Goal: Transaction & Acquisition: Purchase product/service

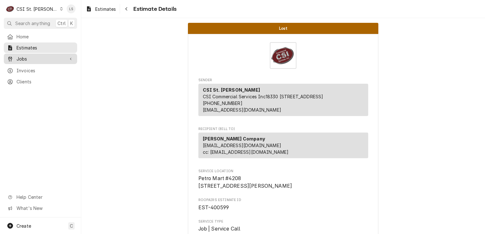
click at [35, 58] on span "Jobs" at bounding box center [41, 59] width 48 height 7
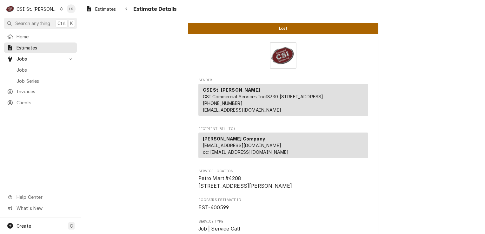
click at [60, 9] on icon "Dynamic Content Wrapper" at bounding box center [61, 8] width 3 height 3
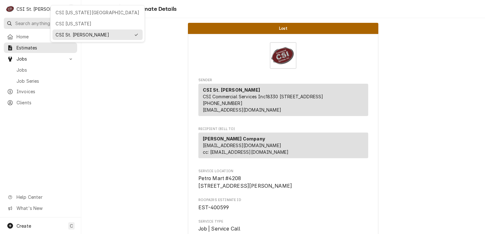
drag, startPoint x: 50, startPoint y: 9, endPoint x: 70, endPoint y: 20, distance: 23.6
click at [66, 10] on div "CSI [US_STATE][GEOGRAPHIC_DATA]" at bounding box center [98, 12] width 84 height 7
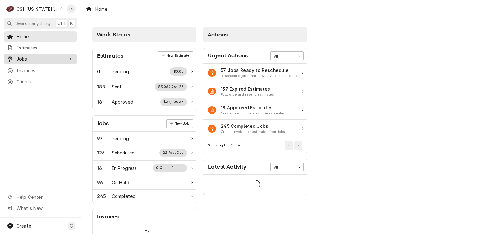
click at [28, 58] on span "Jobs" at bounding box center [41, 59] width 48 height 7
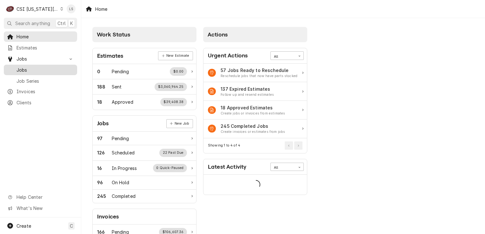
click at [27, 67] on span "Jobs" at bounding box center [45, 70] width 57 height 7
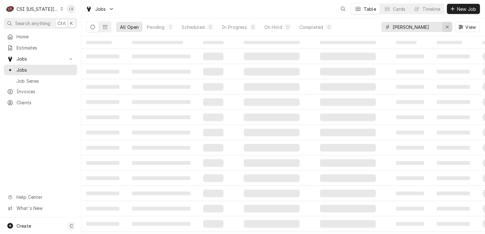
click at [447, 27] on icon "Erase input" at bounding box center [447, 27] width 3 height 4
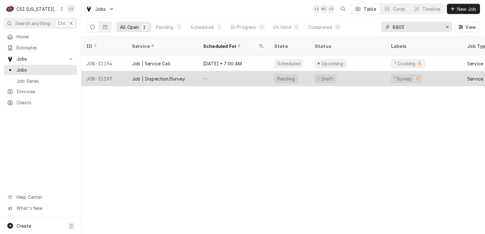
type input "8803"
click at [105, 71] on div "JOB-31197" at bounding box center [104, 78] width 46 height 15
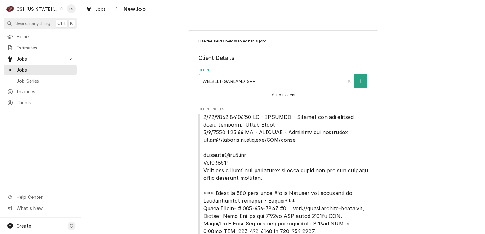
type textarea "x"
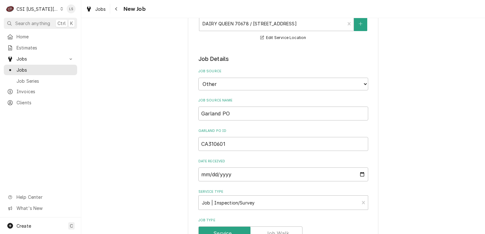
scroll to position [508, 0]
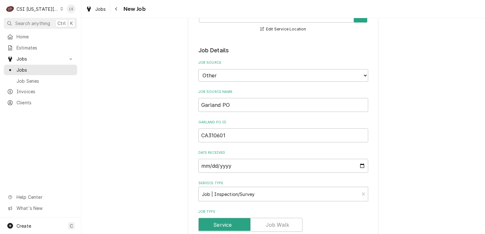
click at [61, 10] on icon "Dynamic Content Wrapper" at bounding box center [62, 8] width 3 height 3
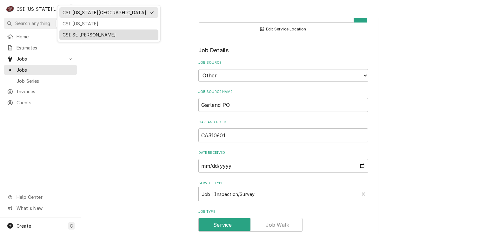
click at [73, 36] on div "CSI St. Louis" at bounding box center [109, 34] width 93 height 7
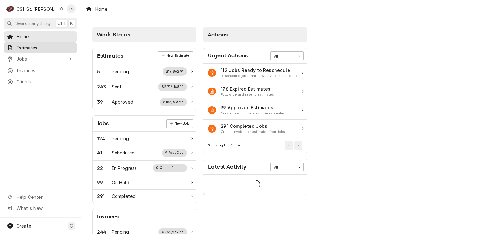
click at [30, 46] on span "Estimates" at bounding box center [45, 47] width 57 height 7
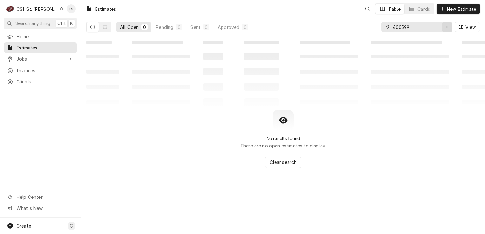
click at [443, 28] on button "Erase input" at bounding box center [447, 27] width 10 height 10
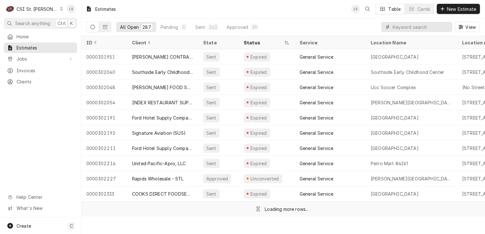
paste input "400600"
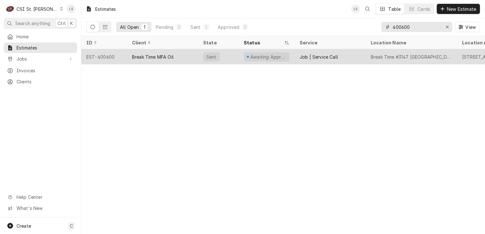
type input "400600"
click at [102, 55] on div "EST-400600" at bounding box center [104, 56] width 46 height 15
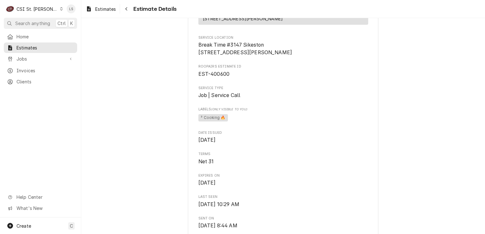
scroll to position [127, 0]
click at [60, 8] on div "Dynamic Content Wrapper" at bounding box center [61, 9] width 3 height 4
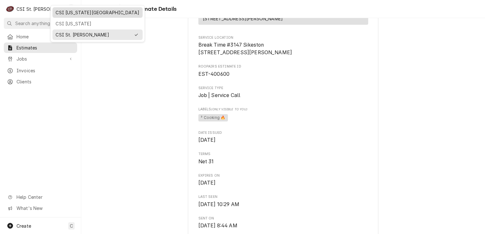
click at [64, 12] on div "CSI [US_STATE][GEOGRAPHIC_DATA]" at bounding box center [98, 12] width 84 height 7
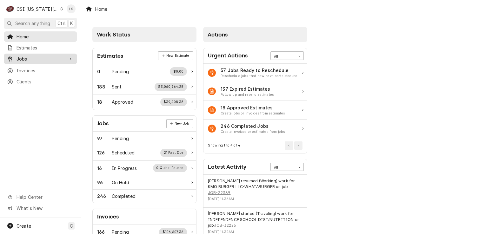
click at [37, 58] on span "Jobs" at bounding box center [41, 59] width 48 height 7
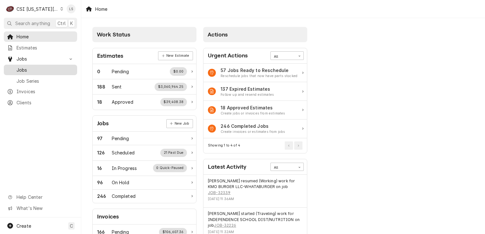
click at [32, 67] on span "Jobs" at bounding box center [45, 70] width 57 height 7
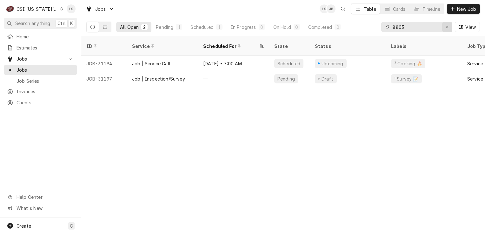
click at [445, 28] on div "Erase input" at bounding box center [447, 27] width 6 height 6
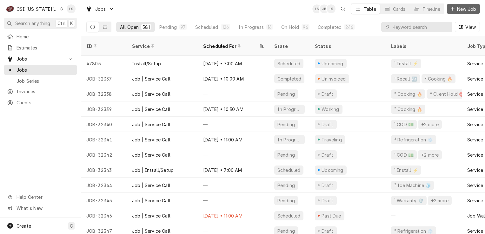
click at [461, 10] on span "New Job" at bounding box center [467, 9] width 22 height 7
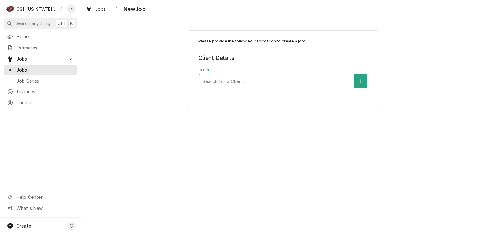
click at [230, 85] on div "Client" at bounding box center [276, 81] width 148 height 11
type input "flynn"
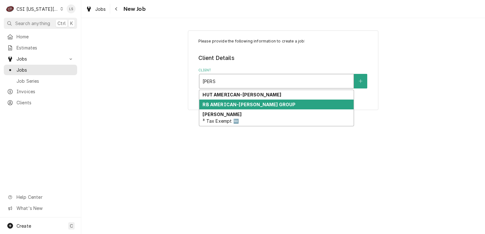
click at [223, 102] on strong "RB AMERICAN-[PERSON_NAME] GROUP" at bounding box center [248, 104] width 93 height 5
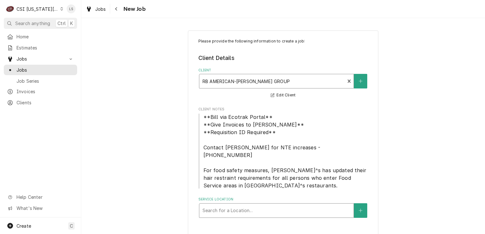
click at [274, 206] on div "Service Location" at bounding box center [276, 210] width 148 height 11
type input "1500"
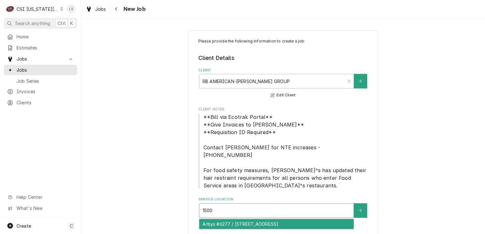
click at [273, 219] on div "Arbys #6277 / 1500 N 291 Hwy, Harrisonville, MO 64701" at bounding box center [276, 224] width 154 height 10
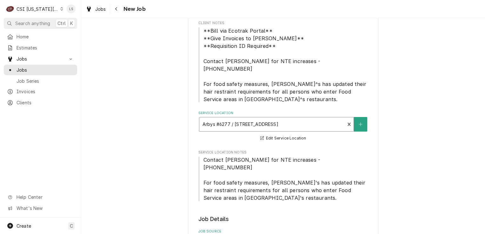
scroll to position [159, 0]
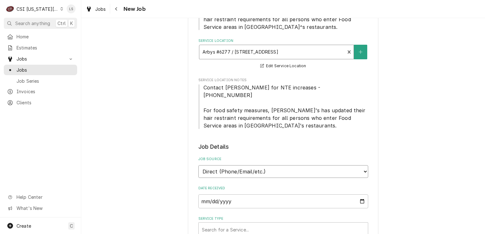
click at [211, 165] on select "Direct (Phone/Email/etc.) Service Channel Corrigo Ecotrak Other" at bounding box center [283, 171] width 170 height 13
select select "3"
paste input "3787030"
type textarea "x"
type input "3787030"
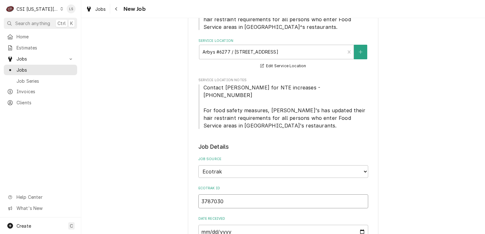
type textarea "x"
type input "3787030"
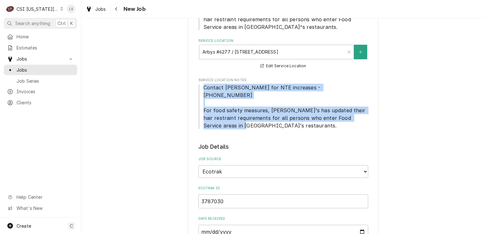
drag, startPoint x: 251, startPoint y: 111, endPoint x: 196, endPoint y: 79, distance: 63.4
click at [198, 84] on span "Contact Matt for NTE increases - 1-405-593-1622 For food safety measures, Arby'…" at bounding box center [283, 107] width 170 height 46
copy span "Contact Matt for NTE increases - 1-405-593-1622 For food safety measures, Arby'…"
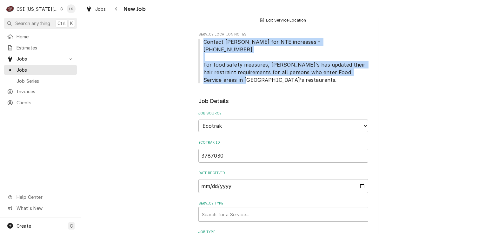
scroll to position [317, 0]
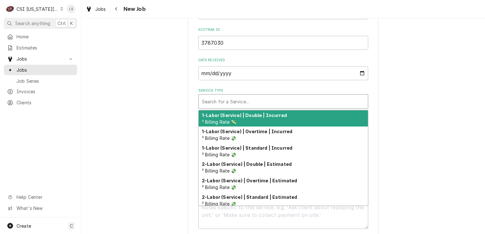
click at [215, 96] on div "Service Type" at bounding box center [283, 101] width 163 height 11
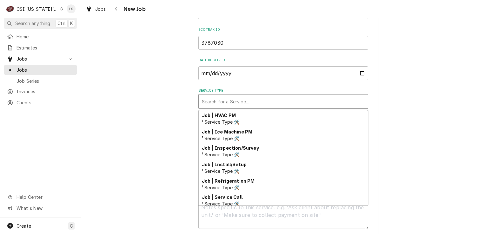
scroll to position [396, 0]
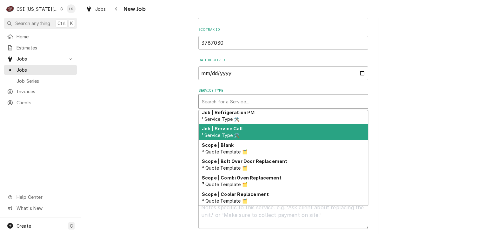
click at [227, 133] on span "¹ Service Type 🛠️" at bounding box center [221, 135] width 38 height 5
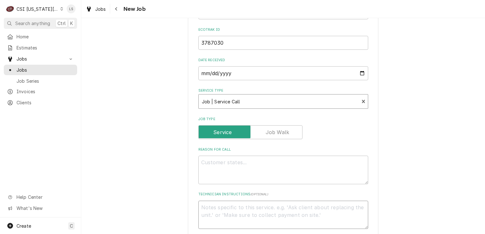
click at [225, 201] on textarea "Technician Instructions ( optional )" at bounding box center [283, 215] width 170 height 29
paste textarea "Contact Matt for NTE increases - 1-405-593-1622 For food safety measures, Arby'…"
type textarea "x"
type textarea "Contact Matt for NTE increases - 1-405-593-1622 For food safety measures, Arby'…"
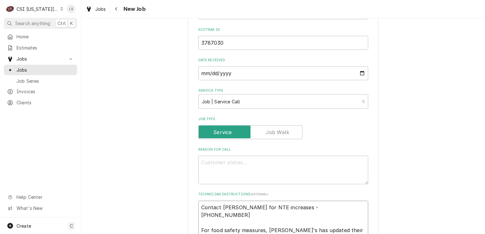
type textarea "x"
type textarea "Contact Matt for NTE increases - 1-405-593-1622 For food safety measures, Arby'…"
paste textarea "Fryer won't filter correctly"
type textarea "x"
type textarea "Fryer won't filter correctly"
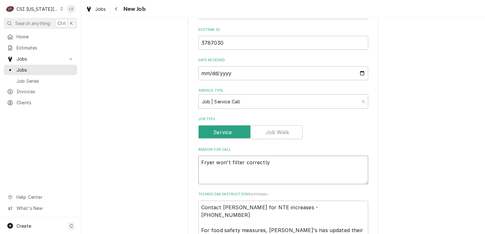
type textarea "x"
type textarea "Fryer won't filter correctly"
click at [199, 201] on textarea "Contact Matt for NTE increases - 1-405-593-1622 For food safety measures, Arby'…" at bounding box center [283, 223] width 170 height 44
type textarea "x"
type textarea "Contact Matt for NTE increases - 1-405-593-1622 For food safety measures, Arby'…"
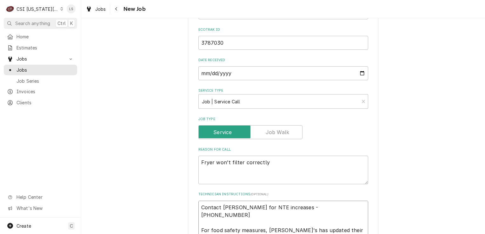
type textarea "x"
type textarea "Contact Matt for NTE increases - 1-405-593-1622 For food safety measures, Arby'…"
click at [199, 201] on textarea "Contact Matt for NTE increases - 1-405-593-1622 For food safety measures, Arby'…" at bounding box center [283, 230] width 170 height 59
type textarea "x"
type textarea "N Contact Matt for NTE increases - 1-405-593-1622 For food safety measures, Arb…"
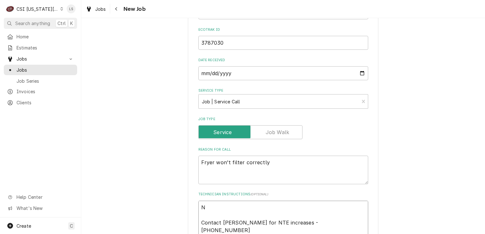
type textarea "x"
type textarea "NT Contact Matt for NTE increases - 1-405-593-1622 For food safety measures, Ar…"
type textarea "x"
type textarea "NTE Contact Matt for NTE increases - 1-405-593-1622 For food safety measures, A…"
type textarea "x"
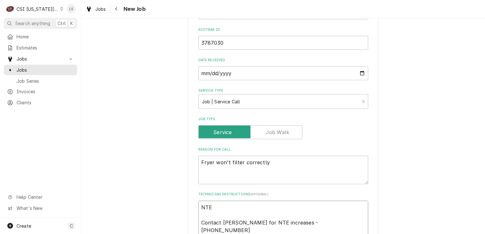
type textarea "NTE Contact Matt for NTE increases - 1-405-593-1622 For food safety measures, A…"
type textarea "x"
type textarea "NTE $ Contact Matt for NTE increases - 1-405-593-1622 For food safety measures,…"
type textarea "x"
type textarea "NTE $8 Contact Matt for NTE increases - 1-405-593-1622 For food safety measures…"
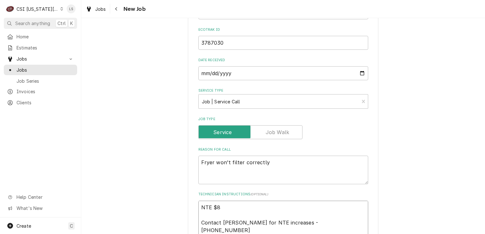
type textarea "x"
type textarea "NTE $80 Contact Matt for NTE increases - 1-405-593-1622 For food safety measure…"
type textarea "x"
type textarea "NTE $800 Contact Matt for NTE increases - 1-405-593-1622 For food safety measur…"
type textarea "x"
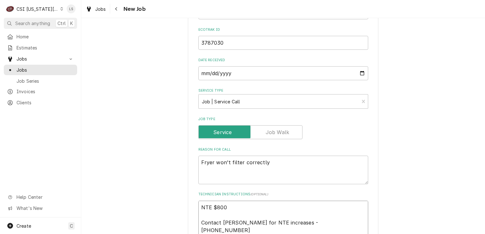
type textarea "NTE $800 Contact Matt for NTE increases - 1-405-593-1622 For food safety measur…"
type textarea "x"
type textarea "NTE $800 Contact Matt for NTE increases - 1-405-593-1622 For food safety measur…"
paste textarea "Priority: L3 - 24 Hours"
type textarea "x"
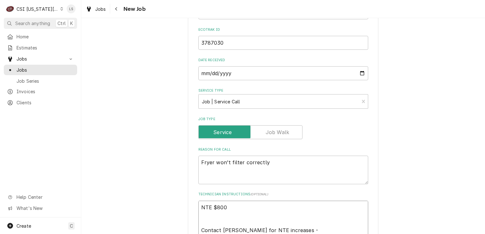
type textarea "NTE $800 Priority: L3 - 24 Hours Contact Matt for NTE increases - 1-405-593-162…"
type textarea "x"
type textarea "NTE $800 Priority: L3 - 24 Hours Contact Matt for NTE increases - 1-405-593-162…"
type textarea "x"
type textarea "NTE $800 Priority: L3 - 24 Hours Contact Matt for NTE increases - 1-405-593-162…"
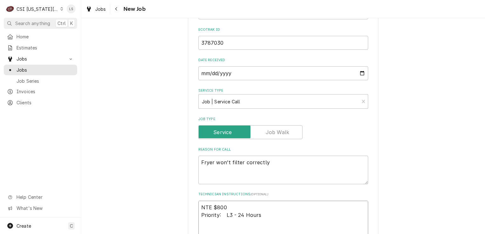
paste textarea "Overtime is NOT approved for this Work Order. Please Provide a Proposal if the …"
type textarea "x"
type textarea "NTE $800 Priority: L3 - 24 Hours Overtime is NOT approved for this Work Order. …"
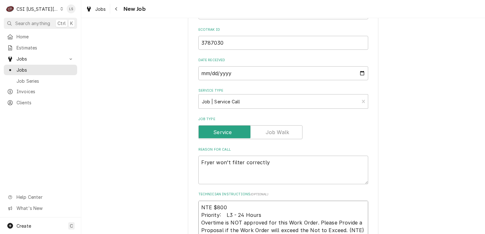
type textarea "x"
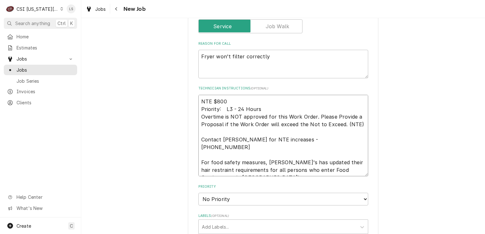
scroll to position [508, 0]
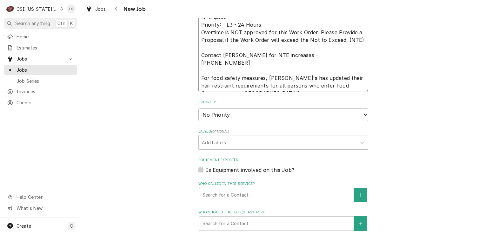
type textarea "NTE $800 Priority: L3 - 24 Hours Overtime is NOT approved for this Work Order. …"
click at [215, 109] on select "No Priority Urgent High Medium Low" at bounding box center [283, 115] width 170 height 13
select select "2"
click at [198, 109] on select "No Priority Urgent High Medium Low" at bounding box center [283, 115] width 170 height 13
click at [222, 137] on div "Labels" at bounding box center [277, 142] width 151 height 11
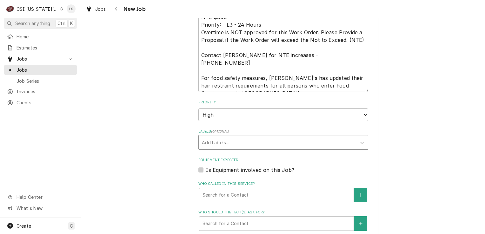
type textarea "x"
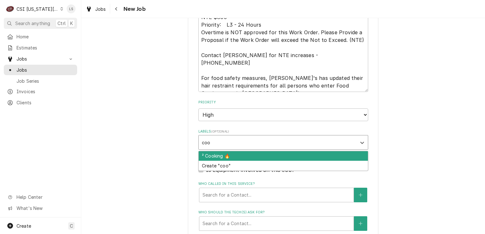
type input "cook"
type textarea "x"
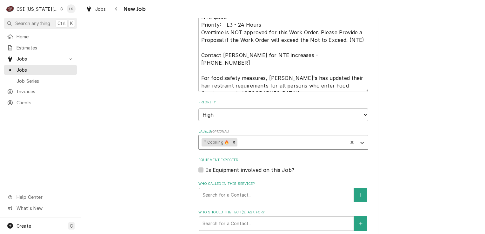
type textarea "x"
click at [200, 166] on div "Is Equipment involved on this Job?" at bounding box center [283, 170] width 170 height 8
click at [206, 166] on label "Is Equipment involved on this Job?" at bounding box center [250, 170] width 88 height 8
click at [206, 166] on input "Equipment Expected" at bounding box center [291, 173] width 170 height 14
checkbox input "true"
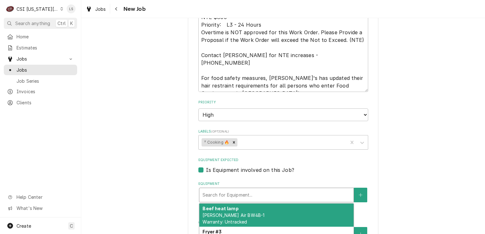
click at [223, 189] on div "Equipment" at bounding box center [276, 194] width 148 height 11
type textarea "x"
type input "e"
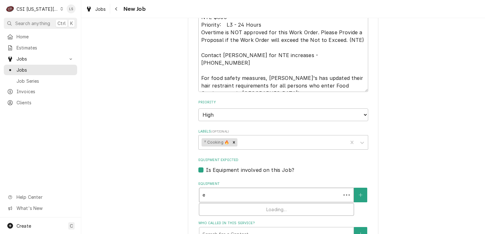
type textarea "x"
type input "ee"
type textarea "x"
type input "eeg"
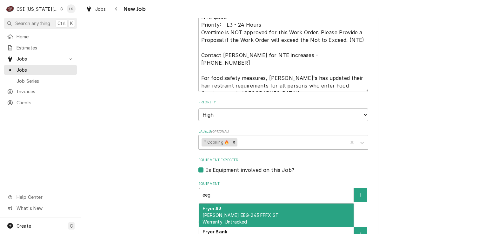
click at [289, 204] on div "Fryer #3 Henny Penny EEG-243 FFFX ST Warranty: Untracked" at bounding box center [276, 215] width 154 height 23
type textarea "x"
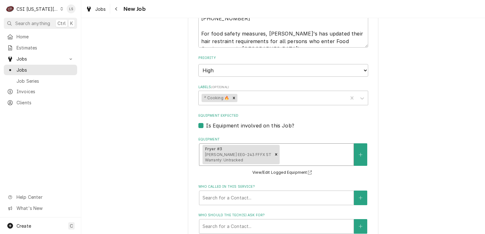
scroll to position [603, 0]
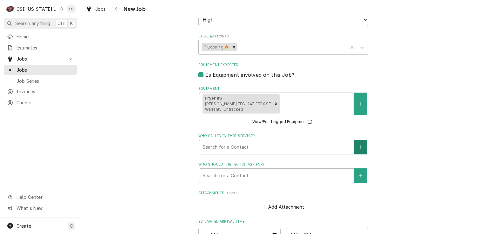
click at [354, 140] on button "Who called in this service?" at bounding box center [360, 147] width 13 height 15
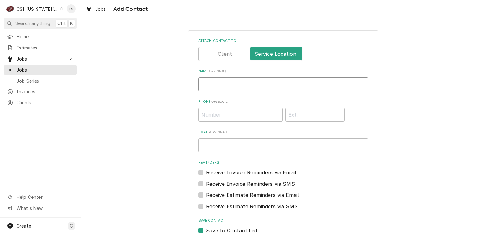
click at [223, 88] on input "Name ( optional )" at bounding box center [283, 84] width 170 height 14
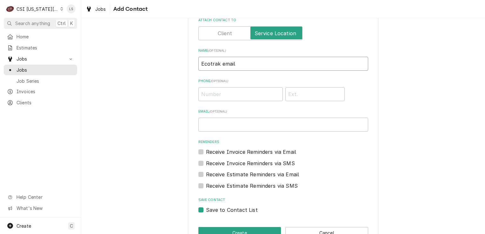
scroll to position [38, 0]
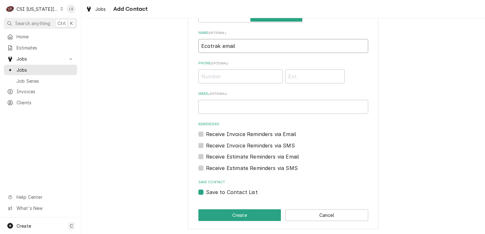
type input "Ecotrak email"
click at [206, 191] on label "Save to Contact List" at bounding box center [232, 192] width 52 height 8
click at [206, 191] on input "Save to Contact List" at bounding box center [291, 195] width 170 height 14
checkbox input "false"
click at [209, 213] on button "Create" at bounding box center [239, 215] width 83 height 12
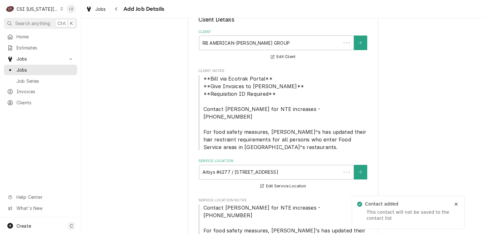
scroll to position [603, 0]
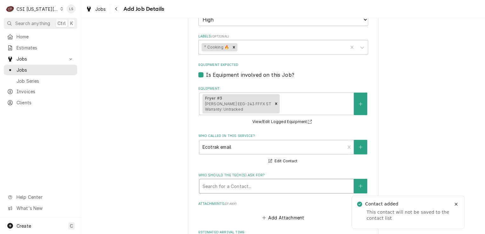
drag, startPoint x: 219, startPoint y: 165, endPoint x: 227, endPoint y: 172, distance: 11.3
click at [220, 181] on div "Who should the tech(s) ask for?" at bounding box center [276, 186] width 148 height 11
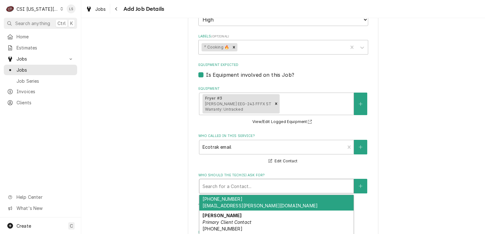
scroll to position [32, 0]
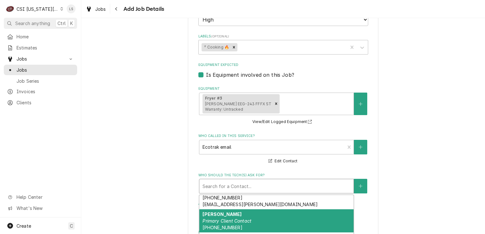
click at [241, 218] on em "Primary Client Contact" at bounding box center [226, 220] width 49 height 5
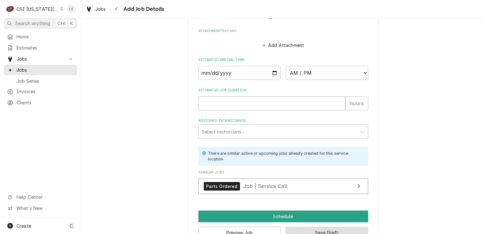
click at [313, 227] on button "Save Draft" at bounding box center [326, 233] width 83 height 12
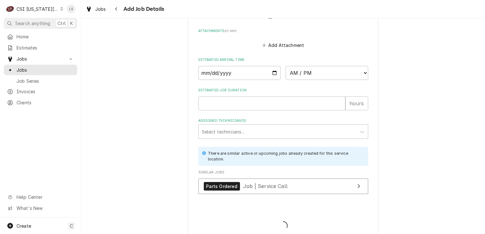
scroll to position [781, 0]
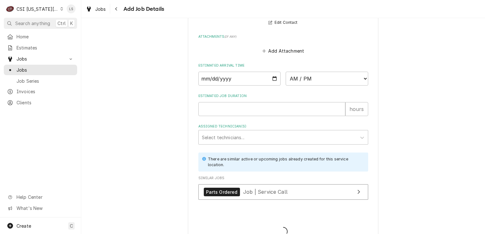
type textarea "x"
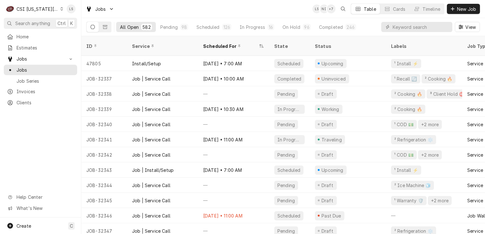
click at [56, 11] on div "C CSI [US_STATE] City" at bounding box center [34, 9] width 61 height 13
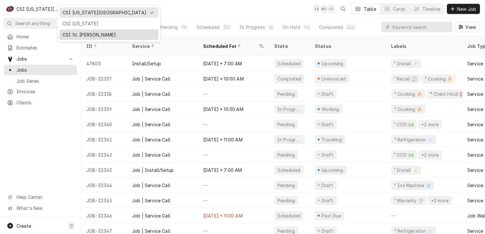
click at [75, 33] on div "CSI St. [PERSON_NAME]" at bounding box center [109, 34] width 93 height 7
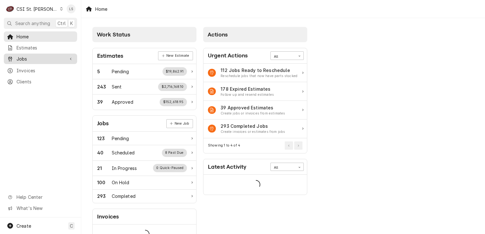
click at [23, 56] on span "Jobs" at bounding box center [41, 59] width 48 height 7
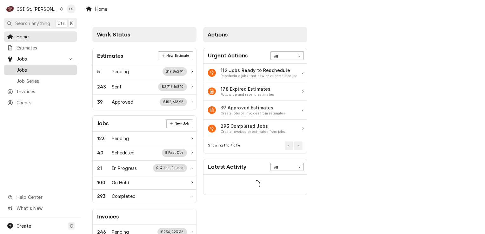
click at [25, 67] on span "Jobs" at bounding box center [45, 70] width 57 height 7
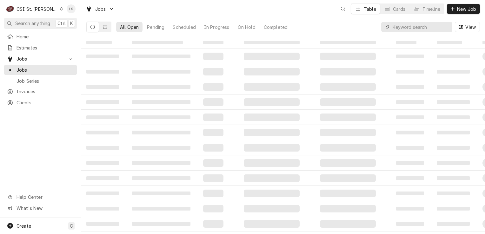
click at [436, 27] on input "Dynamic Content Wrapper" at bounding box center [421, 27] width 56 height 10
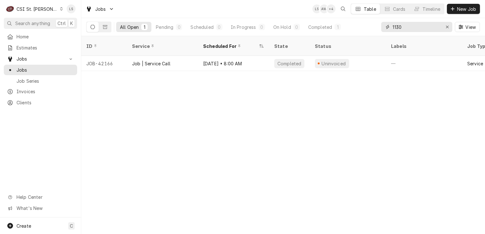
type input "1130"
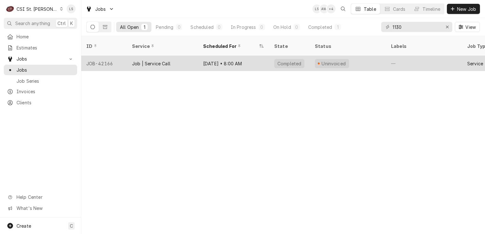
click at [102, 56] on div "JOB-42166" at bounding box center [104, 63] width 46 height 15
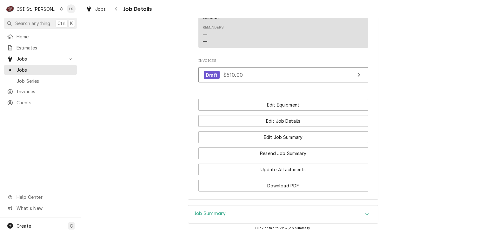
scroll to position [639, 0]
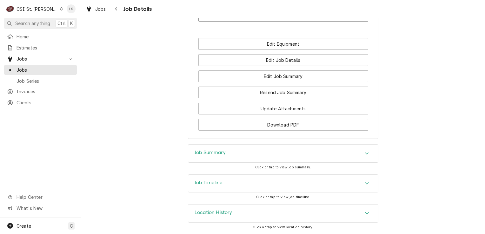
click at [359, 158] on div "Job Summary" at bounding box center [283, 154] width 190 height 18
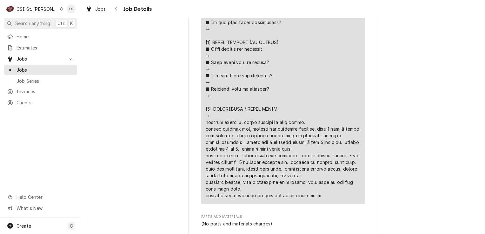
scroll to position [1496, 0]
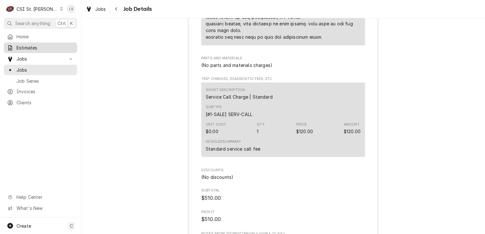
click at [35, 46] on span "Estimates" at bounding box center [45, 47] width 57 height 7
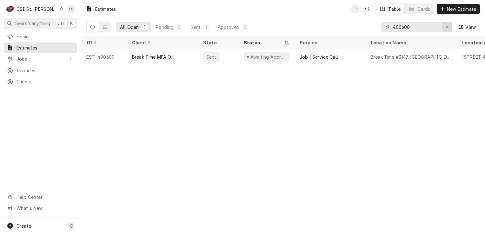
drag, startPoint x: 447, startPoint y: 26, endPoint x: 416, endPoint y: 30, distance: 31.7
click at [447, 26] on icon "Erase input" at bounding box center [447, 27] width 3 height 4
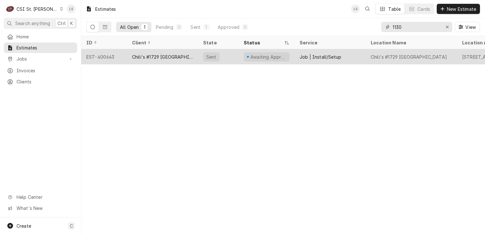
type input "1130"
click at [106, 58] on div "EST-400643" at bounding box center [104, 56] width 46 height 15
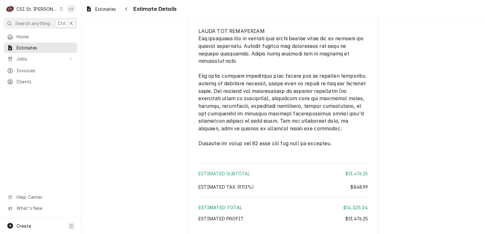
scroll to position [1428, 0]
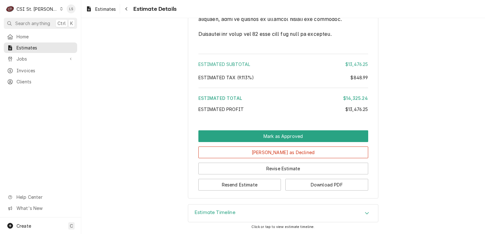
click at [353, 218] on div "Estimate Timeline" at bounding box center [283, 214] width 190 height 18
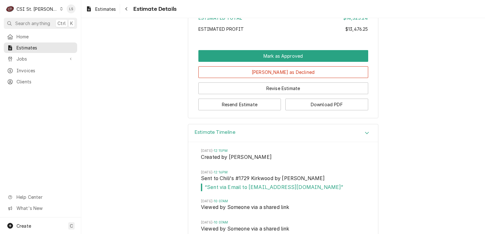
scroll to position [1523, 0]
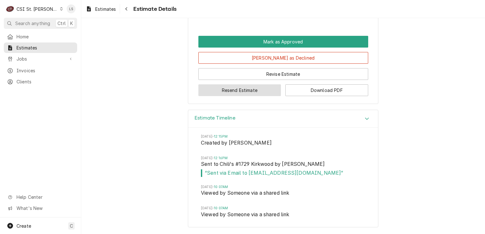
click at [212, 95] on button "Resend Estimate" at bounding box center [239, 90] width 83 height 12
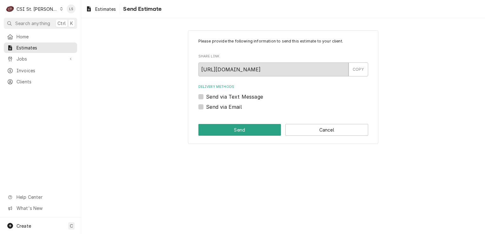
click at [206, 108] on label "Send via Email" at bounding box center [224, 107] width 36 height 8
click at [206, 108] on input "Send via Email" at bounding box center [291, 110] width 170 height 14
checkbox input "true"
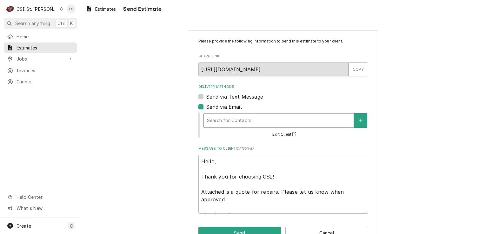
click at [210, 117] on div "Delivery Methods" at bounding box center [278, 120] width 143 height 11
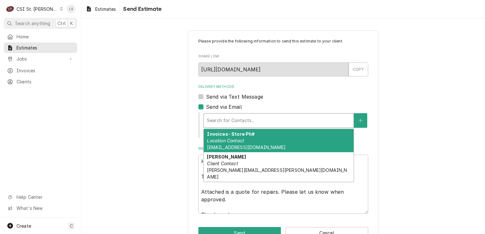
click at [217, 138] on em "Location Contact" at bounding box center [225, 140] width 37 height 5
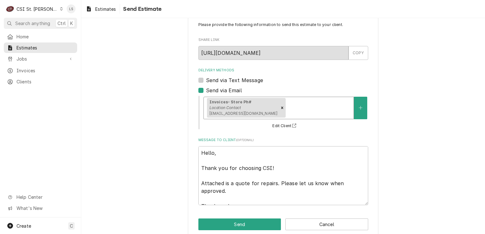
scroll to position [25, 0]
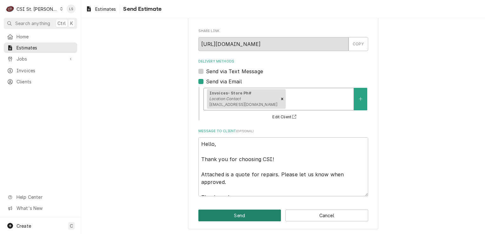
click at [230, 215] on button "Send" at bounding box center [239, 216] width 83 height 12
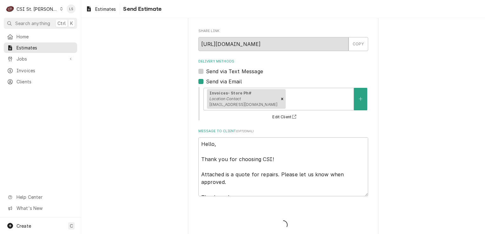
type textarea "x"
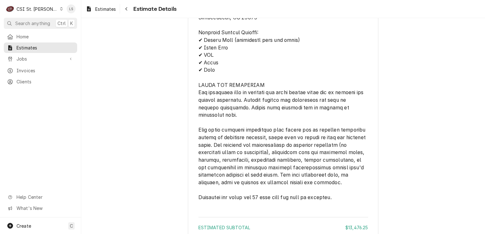
scroll to position [1333, 0]
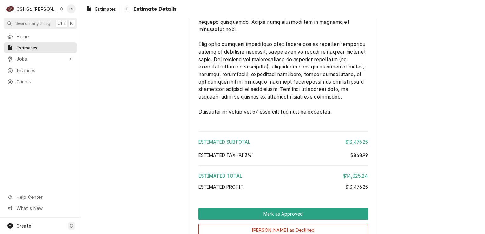
click at [60, 7] on div "Dynamic Content Wrapper" at bounding box center [61, 9] width 3 height 4
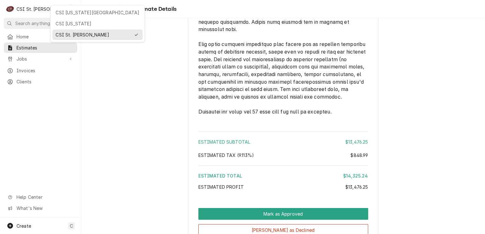
click at [68, 10] on div "CSI Kansas City" at bounding box center [98, 12] width 84 height 7
